Goal: Navigation & Orientation: Find specific page/section

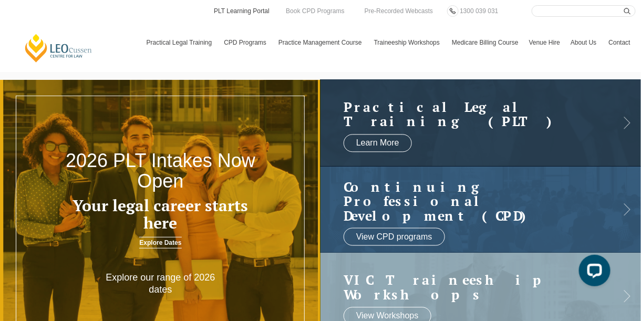
click at [257, 10] on link "PLT Learning Portal" at bounding box center [242, 11] width 58 height 12
